Goal: Entertainment & Leisure: Consume media (video, audio)

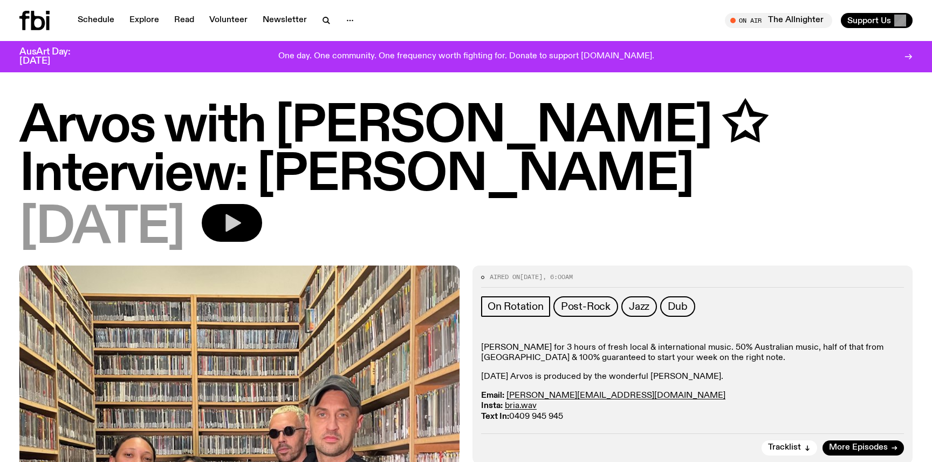
click at [243, 222] on icon "button" at bounding box center [232, 223] width 22 height 22
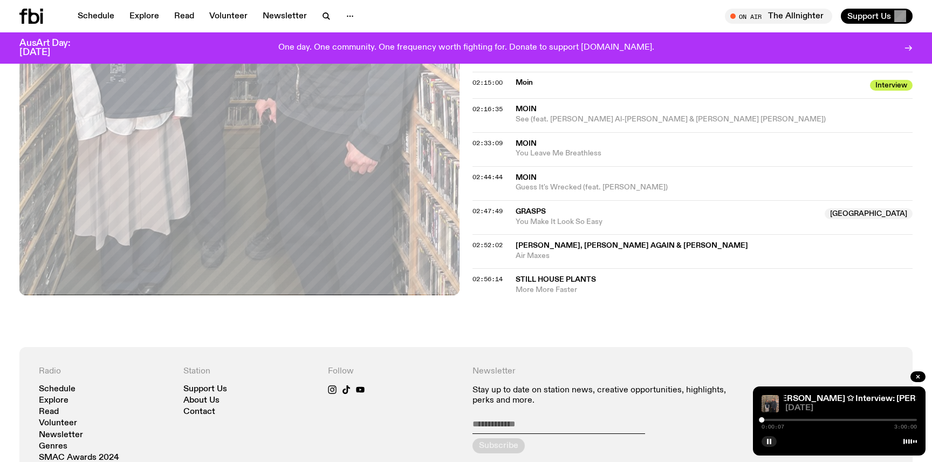
scroll to position [1439, 0]
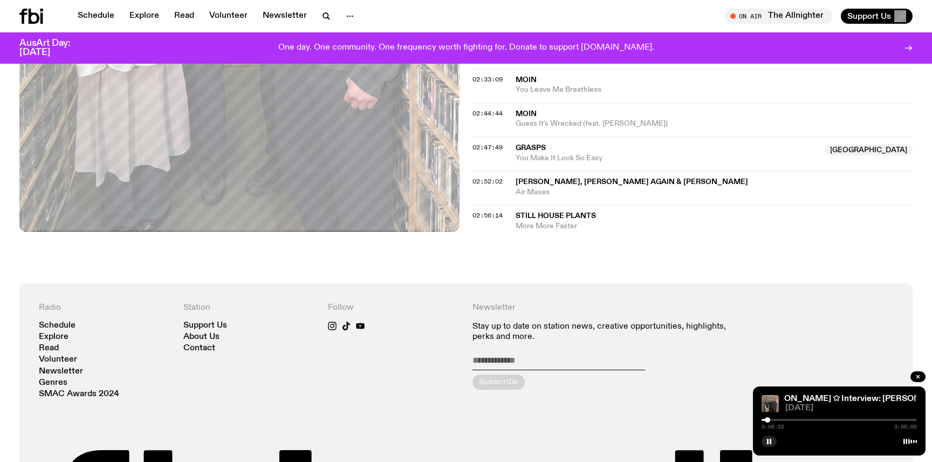
drag, startPoint x: 763, startPoint y: 419, endPoint x: 769, endPoint y: 419, distance: 5.9
click at [768, 419] on div at bounding box center [767, 419] width 5 height 5
drag, startPoint x: 769, startPoint y: 419, endPoint x: 776, endPoint y: 419, distance: 7.6
click at [771, 419] on div at bounding box center [768, 419] width 5 height 5
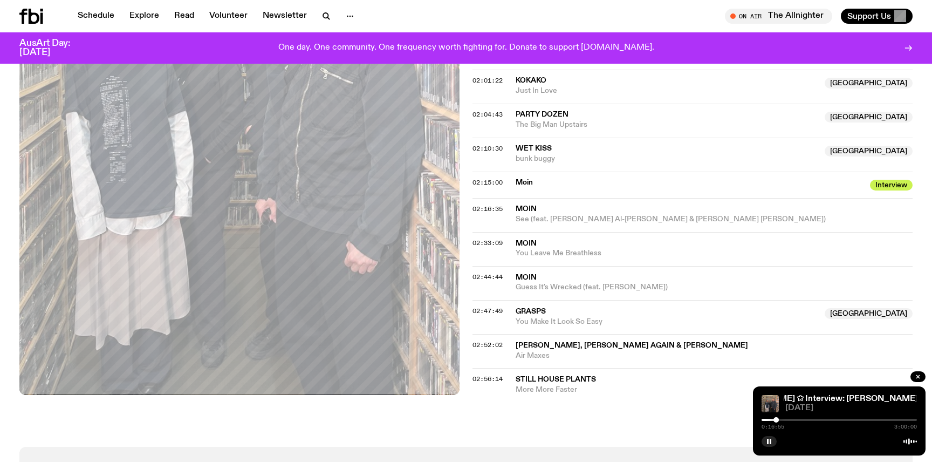
scroll to position [1192, 0]
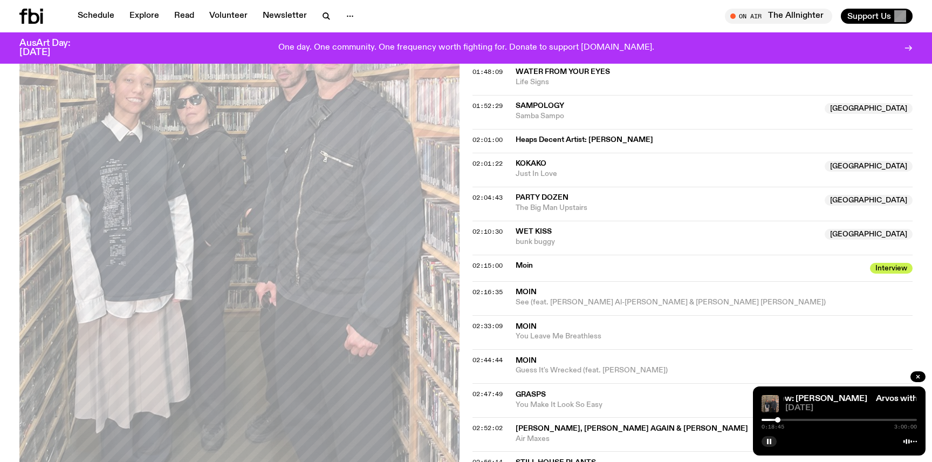
click at [778, 418] on div at bounding box center [777, 419] width 5 height 5
click at [781, 418] on div at bounding box center [778, 419] width 5 height 5
click at [787, 419] on div at bounding box center [786, 419] width 5 height 5
drag, startPoint x: 787, startPoint y: 419, endPoint x: 794, endPoint y: 420, distance: 7.1
click at [790, 420] on div at bounding box center [786, 419] width 5 height 5
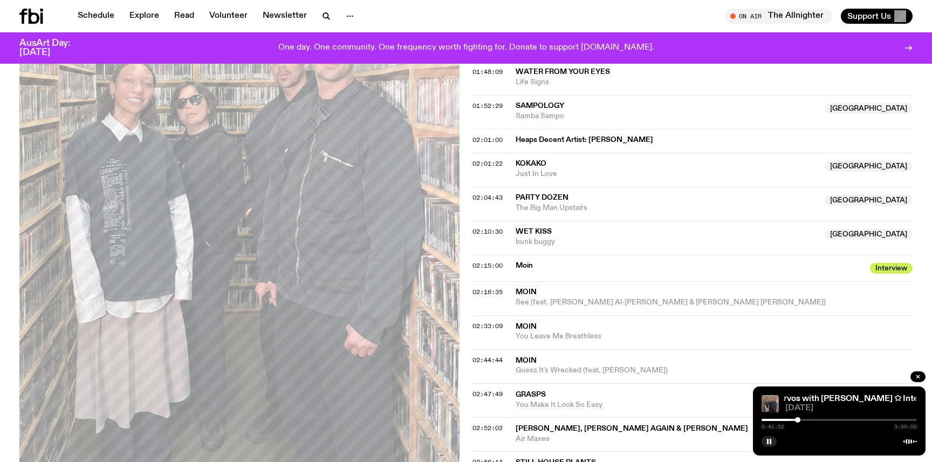
click at [798, 417] on div at bounding box center [797, 419] width 5 height 5
drag, startPoint x: 798, startPoint y: 417, endPoint x: 806, endPoint y: 417, distance: 8.1
click at [800, 417] on div at bounding box center [797, 419] width 5 height 5
drag, startPoint x: 806, startPoint y: 417, endPoint x: 816, endPoint y: 417, distance: 10.2
click at [816, 417] on div at bounding box center [814, 419] width 5 height 5
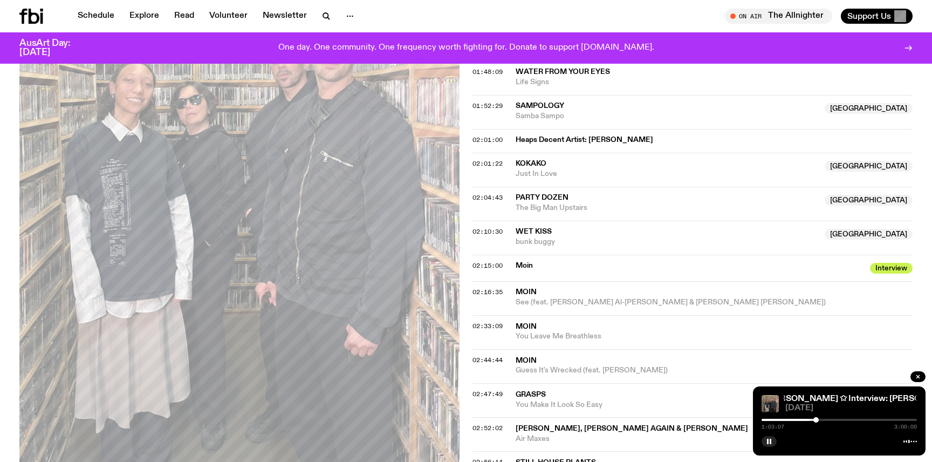
click at [819, 419] on div at bounding box center [815, 419] width 5 height 5
drag, startPoint x: 821, startPoint y: 419, endPoint x: 826, endPoint y: 420, distance: 5.5
click at [826, 420] on div at bounding box center [825, 419] width 5 height 5
click at [829, 420] on div at bounding box center [826, 419] width 5 height 5
click at [833, 421] on div at bounding box center [830, 419] width 5 height 5
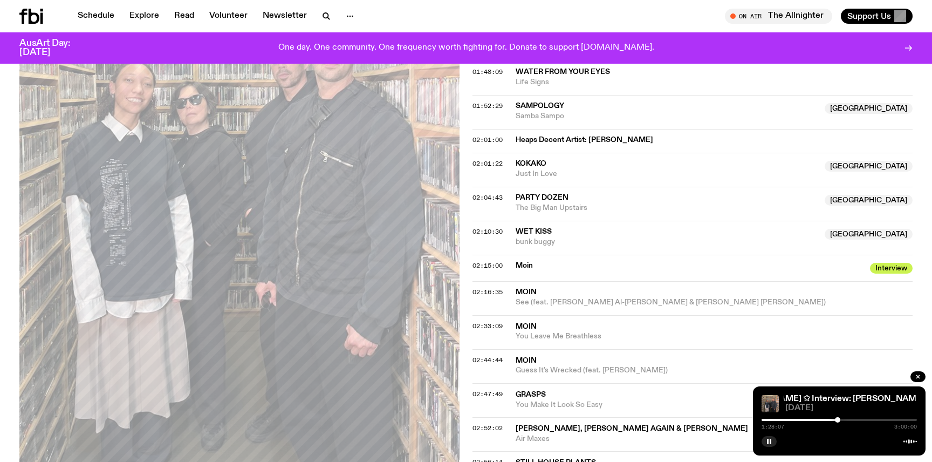
click at [838, 421] on div at bounding box center [837, 419] width 5 height 5
click at [842, 420] on div at bounding box center [838, 419] width 5 height 5
drag, startPoint x: 842, startPoint y: 420, endPoint x: 848, endPoint y: 420, distance: 5.9
click at [848, 420] on div at bounding box center [848, 419] width 5 height 5
drag, startPoint x: 849, startPoint y: 420, endPoint x: 855, endPoint y: 420, distance: 6.5
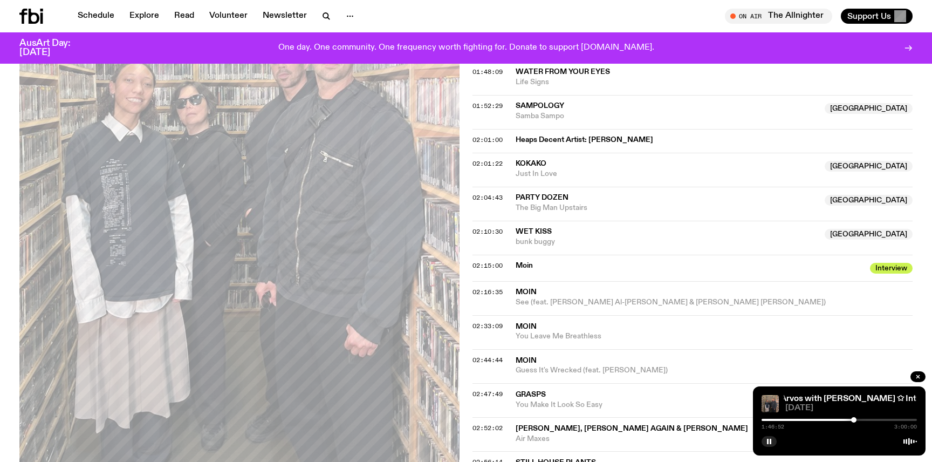
click at [855, 420] on div at bounding box center [853, 419] width 5 height 5
drag, startPoint x: 856, startPoint y: 420, endPoint x: 862, endPoint y: 421, distance: 6.6
click at [859, 421] on div at bounding box center [855, 419] width 5 height 5
click at [865, 421] on div at bounding box center [862, 419] width 5 height 5
drag, startPoint x: 867, startPoint y: 421, endPoint x: 873, endPoint y: 422, distance: 5.4
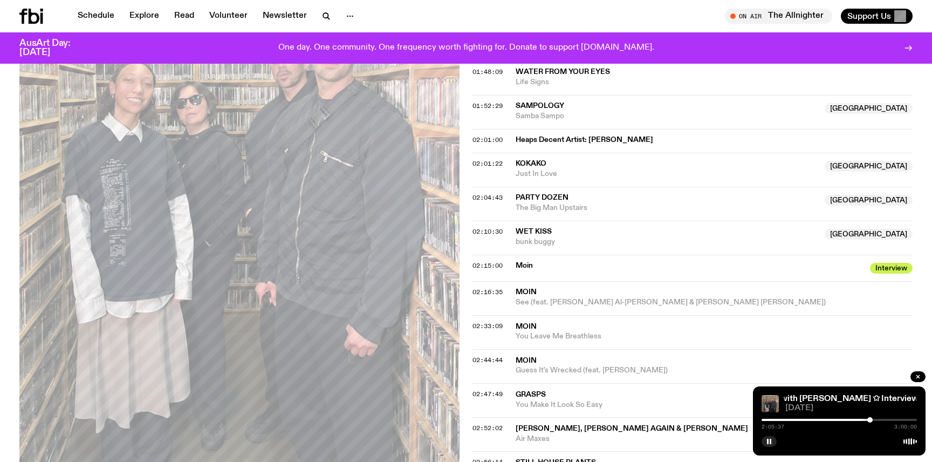
click at [873, 422] on div at bounding box center [869, 419] width 5 height 5
click at [877, 423] on div "2:14:22 3:00:00" at bounding box center [839, 422] width 155 height 13
click at [881, 420] on div at bounding box center [880, 419] width 5 height 5
click at [878, 420] on div at bounding box center [877, 419] width 5 height 5
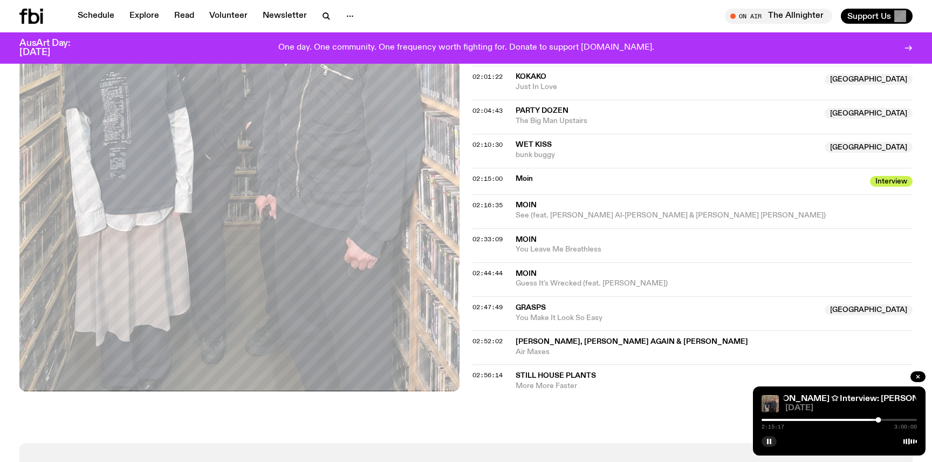
scroll to position [1278, 0]
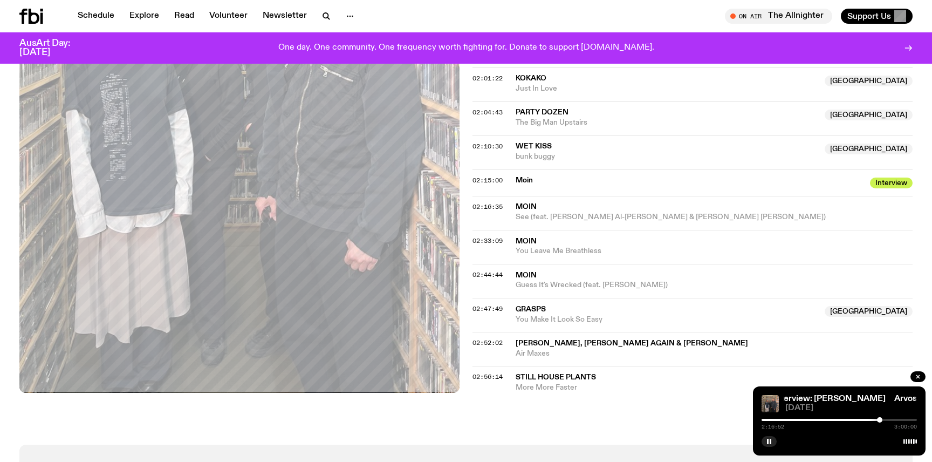
click at [880, 419] on div at bounding box center [879, 419] width 5 height 5
click at [882, 420] on div at bounding box center [879, 419] width 5 height 5
click at [882, 420] on div at bounding box center [882, 419] width 5 height 5
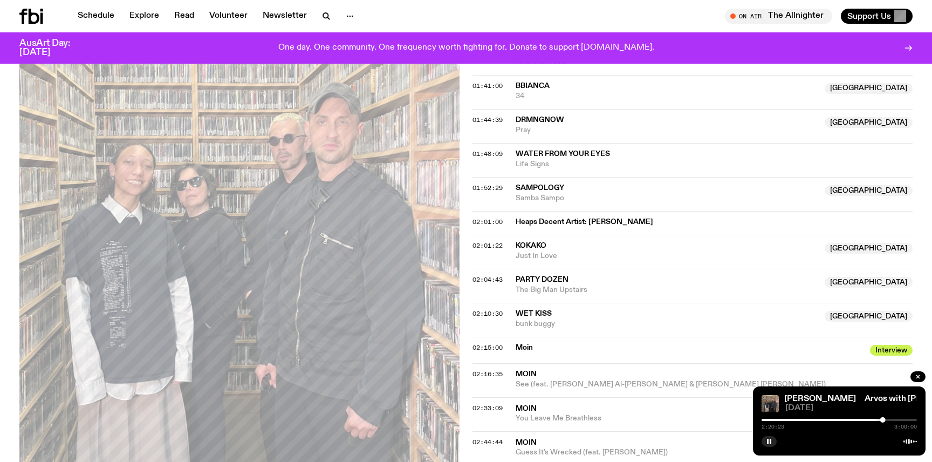
scroll to position [1109, 0]
click at [770, 441] on rect "button" at bounding box center [771, 440] width 2 height 5
click at [770, 441] on icon "button" at bounding box center [769, 440] width 5 height 5
click at [897, 420] on div at bounding box center [896, 419] width 5 height 5
click at [895, 421] on div at bounding box center [895, 419] width 5 height 5
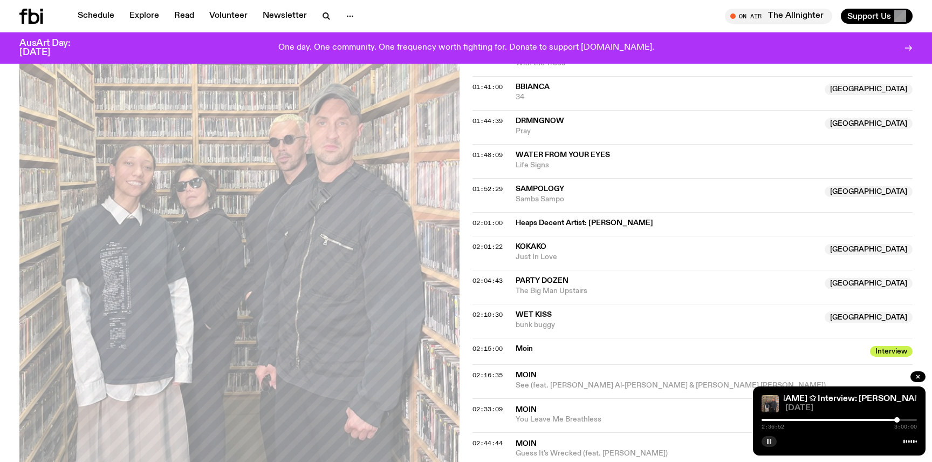
click at [897, 421] on div at bounding box center [896, 419] width 5 height 5
